Goal: Task Accomplishment & Management: Manage account settings

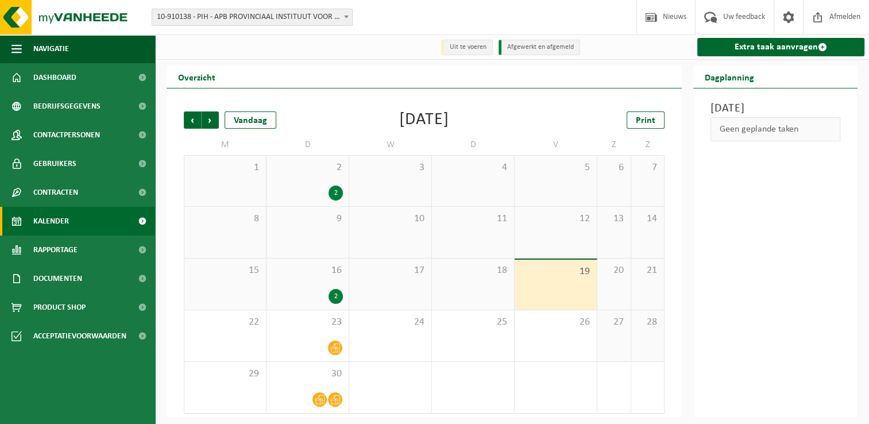
click at [336, 109] on div "Vorige Volgende Vandaag September 2025 Print M D W D V Z Z 1 2 2 3 4 5 6 7 8 9 …" at bounding box center [424, 262] width 492 height 325
click at [399, 121] on div "September 2025" at bounding box center [424, 119] width 50 height 17
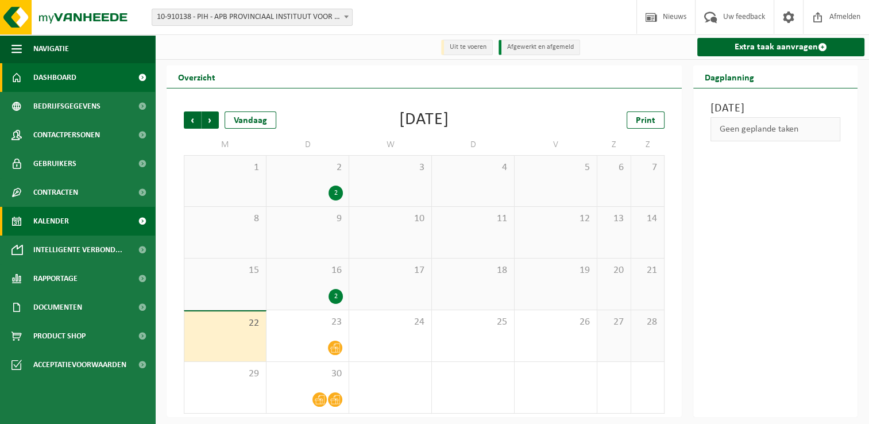
click at [103, 84] on link "Dashboard" at bounding box center [77, 77] width 155 height 29
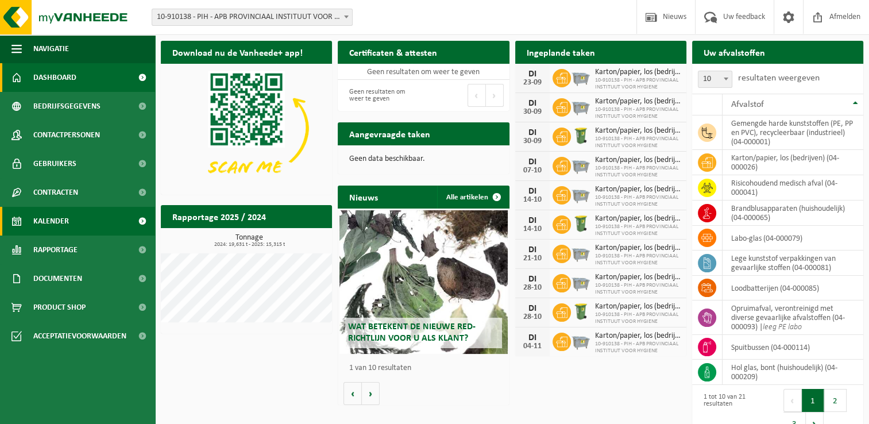
click at [86, 212] on link "Kalender" at bounding box center [77, 221] width 155 height 29
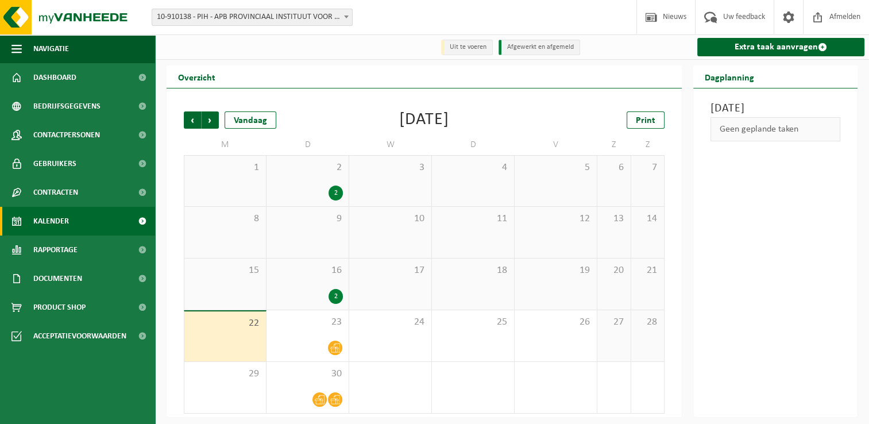
click at [399, 118] on div "[DATE]" at bounding box center [424, 119] width 50 height 17
click at [53, 254] on span "Rapportage" at bounding box center [55, 250] width 44 height 29
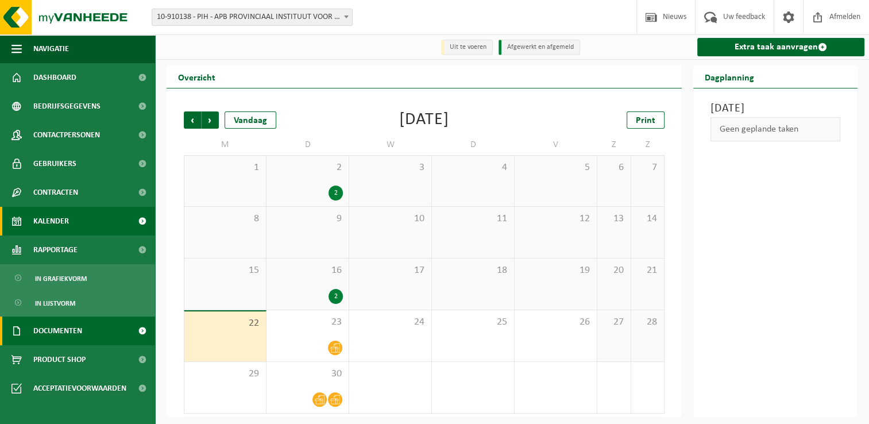
click at [77, 318] on span "Documenten" at bounding box center [57, 331] width 49 height 29
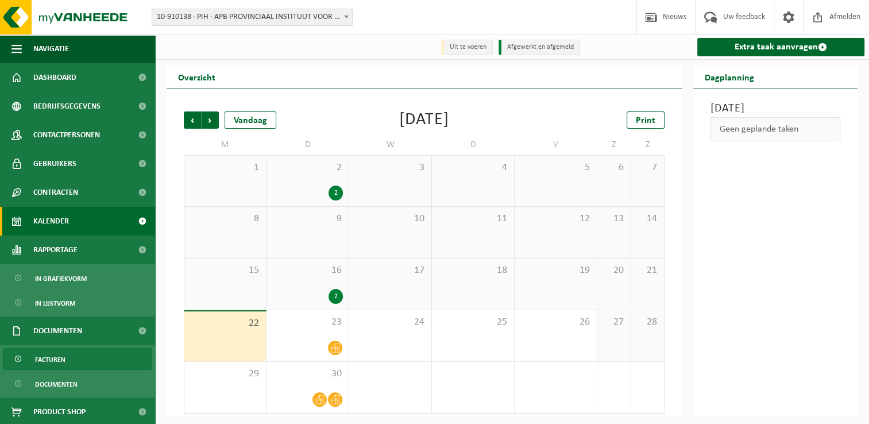
click at [67, 360] on link "Facturen" at bounding box center [77, 359] width 149 height 22
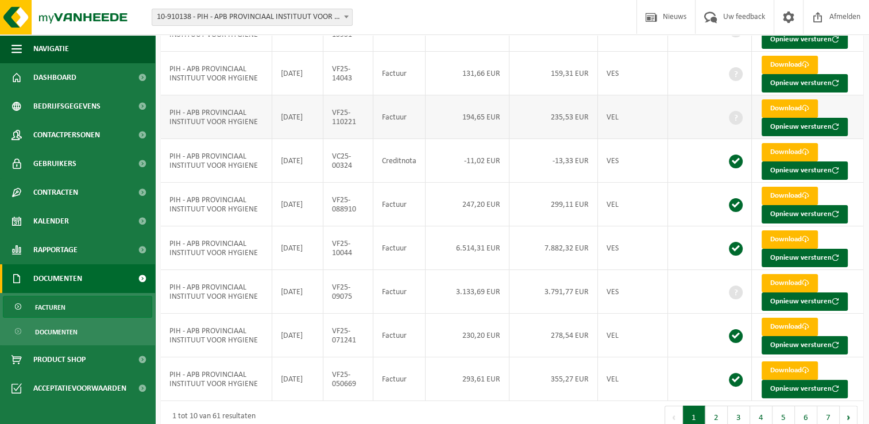
scroll to position [193, 0]
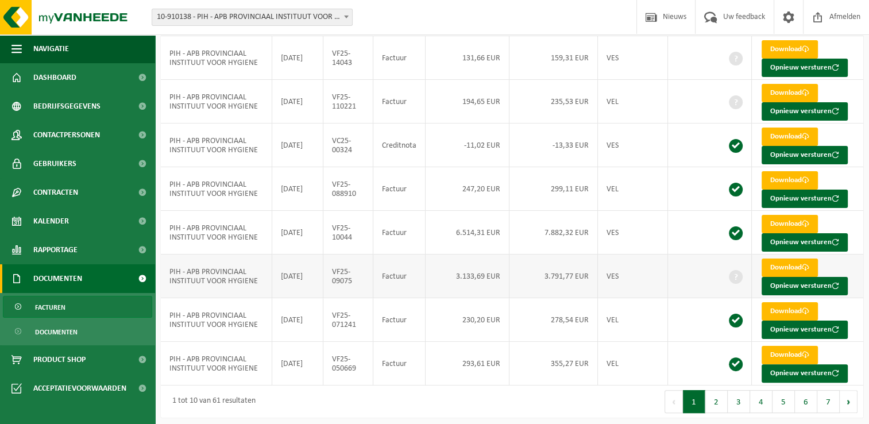
click at [542, 277] on td "3.791,77 EUR" at bounding box center [554, 277] width 88 height 44
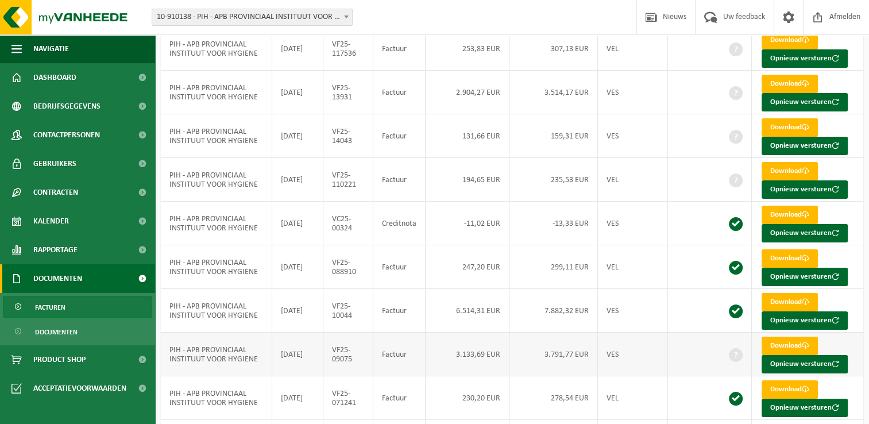
scroll to position [0, 0]
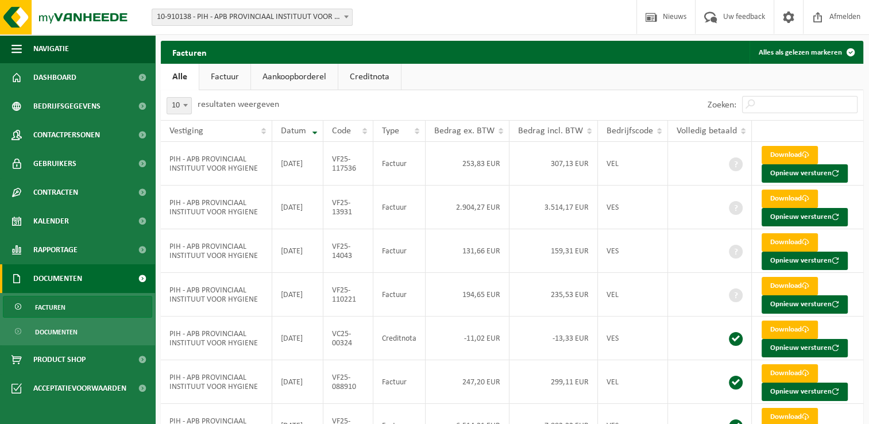
click at [522, 72] on ul "Alle Factuur Aankoopborderel Creditnota" at bounding box center [512, 77] width 703 height 26
